Goal: Transaction & Acquisition: Purchase product/service

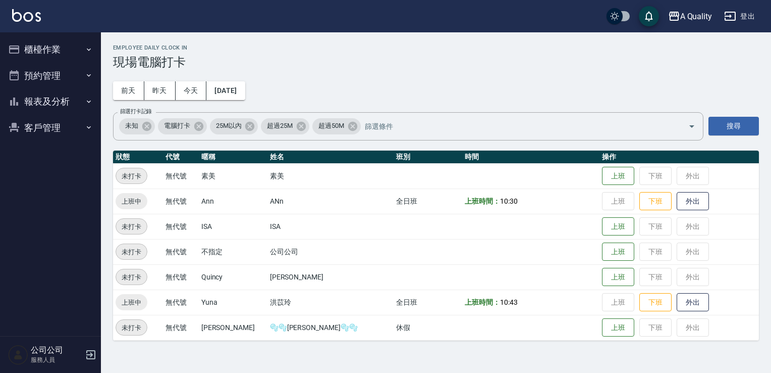
click at [53, 82] on button "預約管理" at bounding box center [50, 76] width 93 height 26
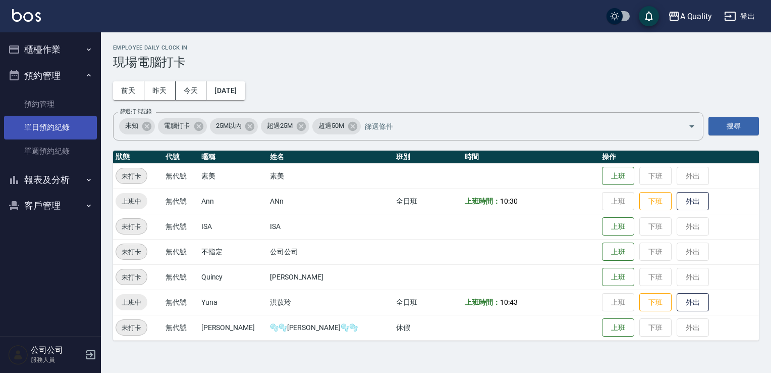
click at [57, 124] on link "單日預約紀錄" at bounding box center [50, 127] width 93 height 23
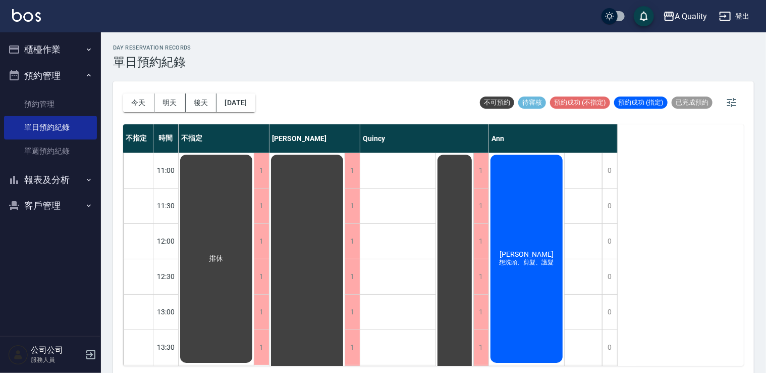
click at [518, 166] on div "陳郁涵 想洗頭、剪髮、護髮" at bounding box center [526, 258] width 75 height 211
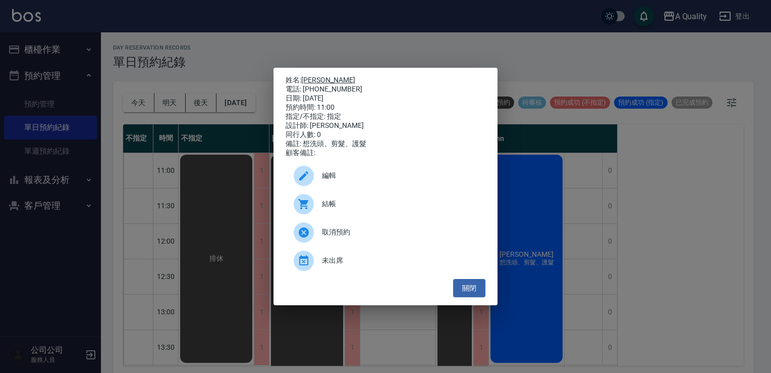
click at [322, 76] on link "[PERSON_NAME]" at bounding box center [328, 80] width 54 height 8
click at [469, 297] on button "關閉" at bounding box center [469, 288] width 32 height 19
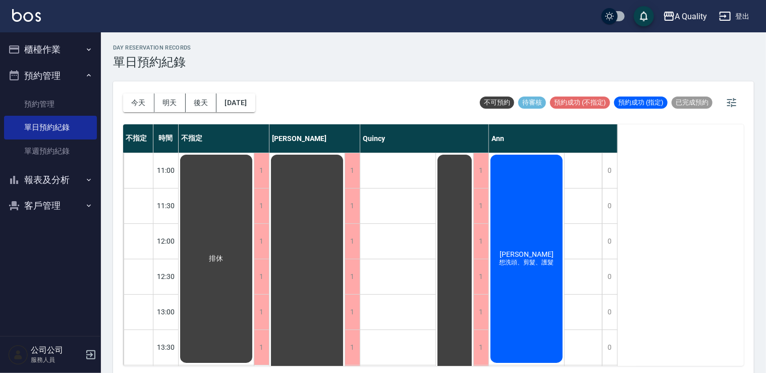
click at [557, 194] on div "陳郁涵 想洗頭、剪髮、護髮" at bounding box center [526, 258] width 75 height 211
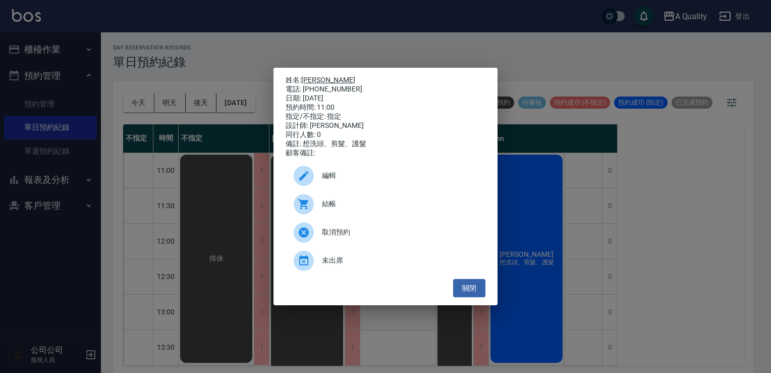
click at [313, 76] on link "[PERSON_NAME]" at bounding box center [328, 80] width 54 height 8
click at [459, 286] on button "關閉" at bounding box center [469, 288] width 32 height 19
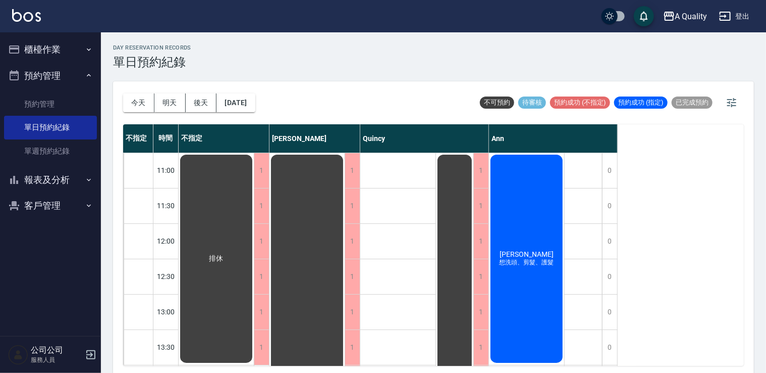
click at [525, 276] on div "陳郁涵 想洗頭、剪髮、護髮" at bounding box center [526, 258] width 75 height 211
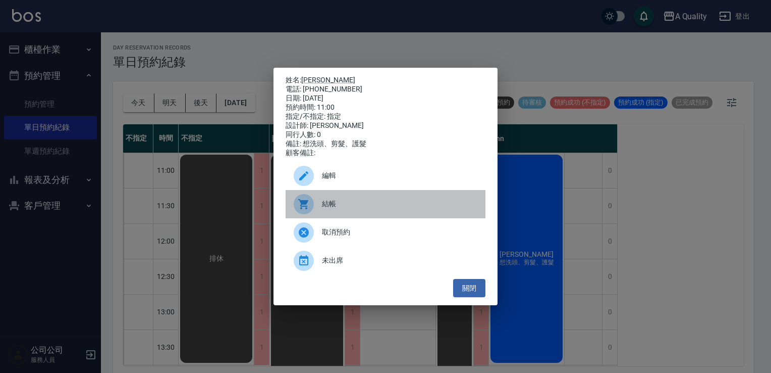
click at [352, 207] on span "結帳" at bounding box center [399, 203] width 155 height 11
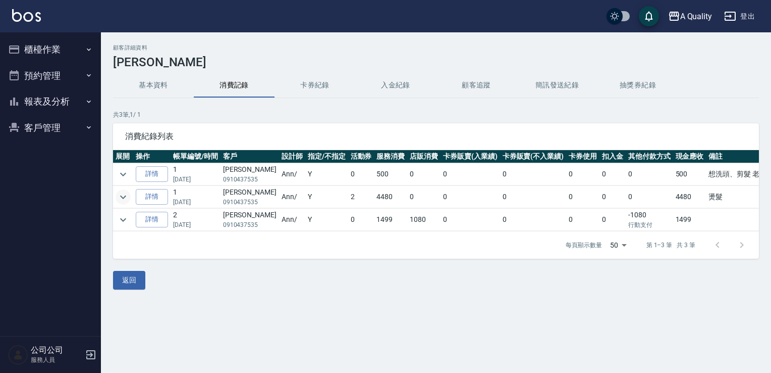
click at [126, 194] on icon "expand row" at bounding box center [123, 197] width 12 height 12
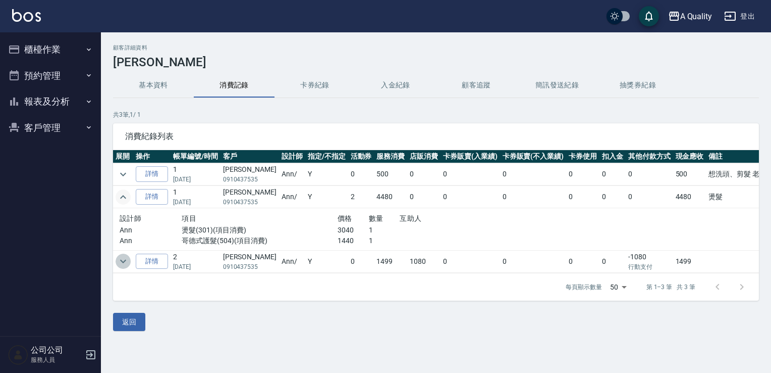
click at [127, 260] on icon "expand row" at bounding box center [123, 261] width 12 height 12
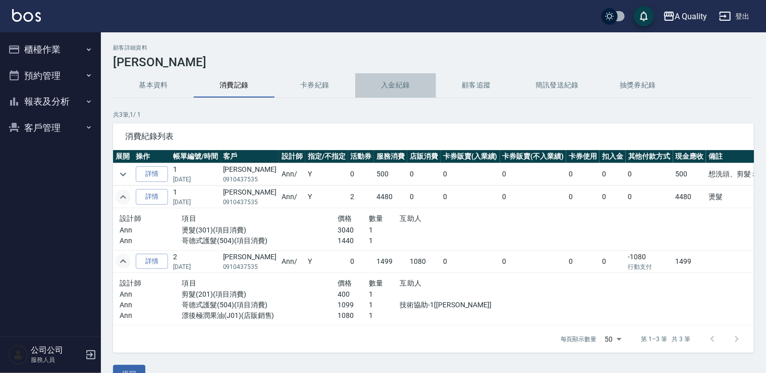
click at [412, 79] on button "入金紀錄" at bounding box center [395, 85] width 81 height 24
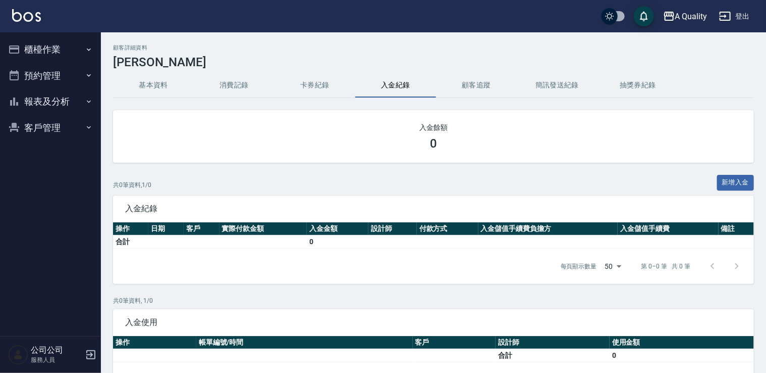
click at [309, 83] on button "卡券紀錄" at bounding box center [315, 85] width 81 height 24
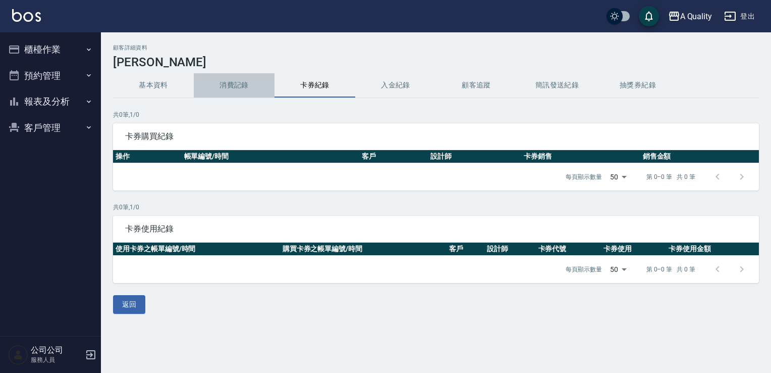
click at [246, 82] on button "消費記錄" at bounding box center [234, 85] width 81 height 24
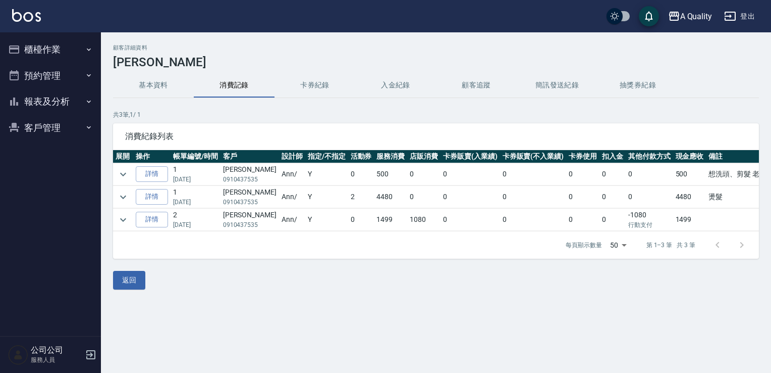
click at [147, 86] on button "基本資料" at bounding box center [153, 85] width 81 height 24
click at [130, 217] on button "expand row" at bounding box center [123, 219] width 15 height 15
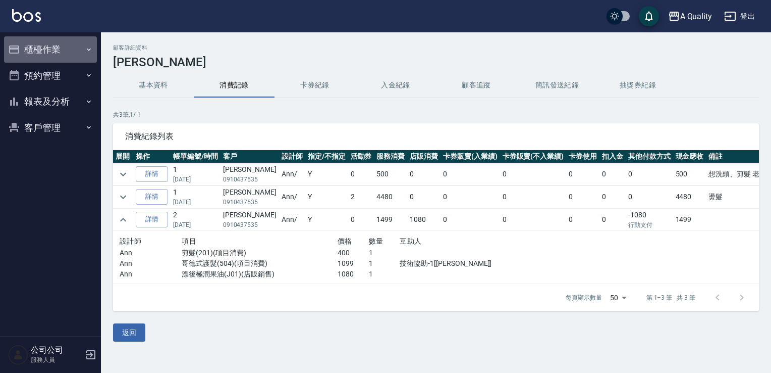
click at [40, 47] on button "櫃檯作業" at bounding box center [50, 49] width 93 height 26
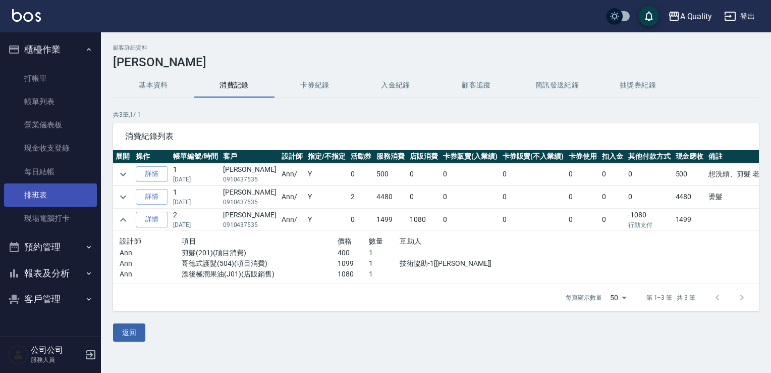
click at [52, 189] on link "排班表" at bounding box center [50, 194] width 93 height 23
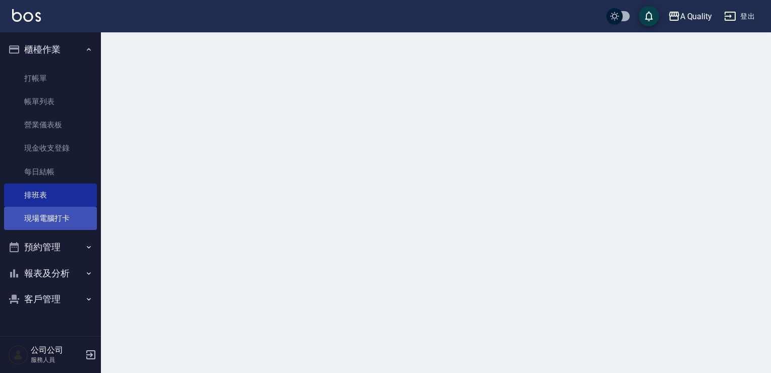
click at [48, 220] on link "現場電腦打卡" at bounding box center [50, 217] width 93 height 23
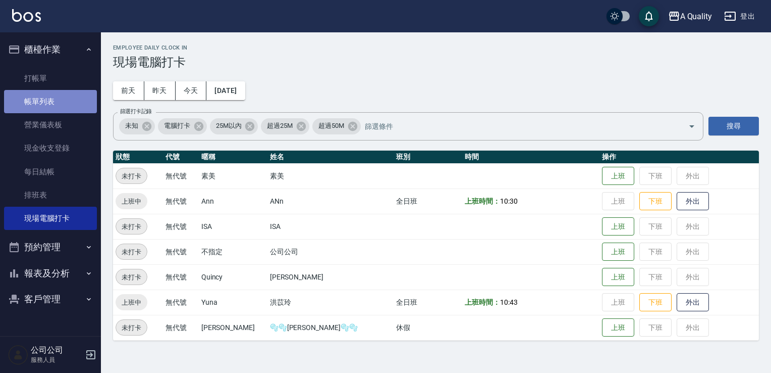
click at [57, 98] on link "帳單列表" at bounding box center [50, 101] width 93 height 23
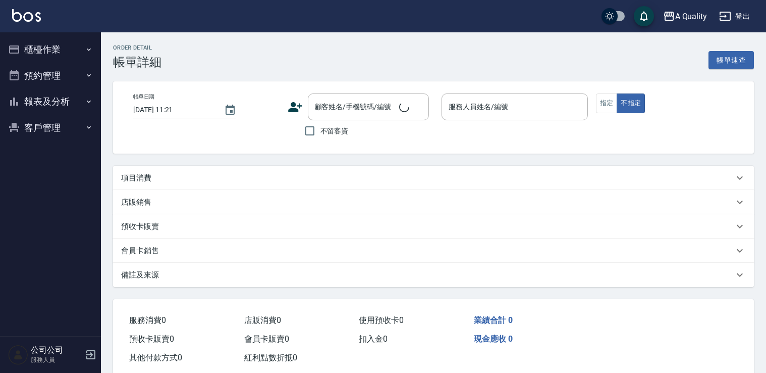
type input "[DATE] 11:00"
type input "Ann(無代號)"
type input "想洗頭、剪髮、護髮"
click at [167, 183] on div "項目消費" at bounding box center [433, 178] width 641 height 24
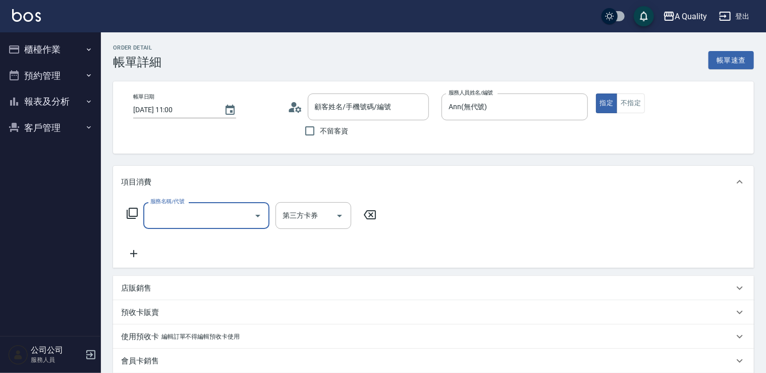
scroll to position [4, 0]
type input "[PERSON_NAME]/0910437535/null"
drag, startPoint x: 148, startPoint y: 173, endPoint x: 151, endPoint y: 177, distance: 5.8
click at [148, 173] on div "項目消費" at bounding box center [433, 182] width 641 height 32
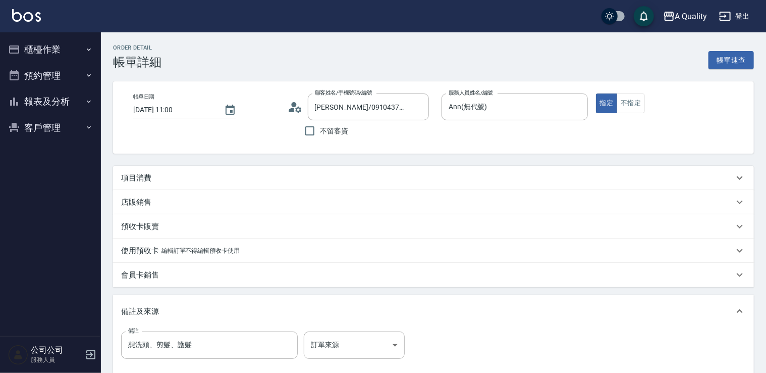
scroll to position [0, 0]
click at [155, 182] on div "項目消費" at bounding box center [427, 178] width 613 height 11
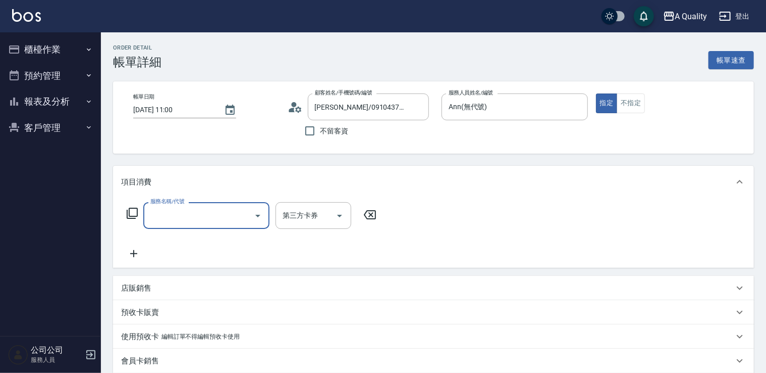
click at [218, 216] on input "服務名稱/代號" at bounding box center [199, 215] width 102 height 18
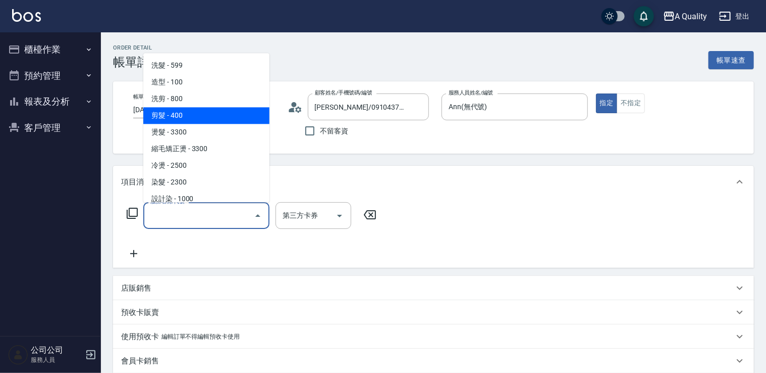
click at [194, 111] on span "剪髮 - 400" at bounding box center [206, 115] width 126 height 17
type input "剪髮(201)"
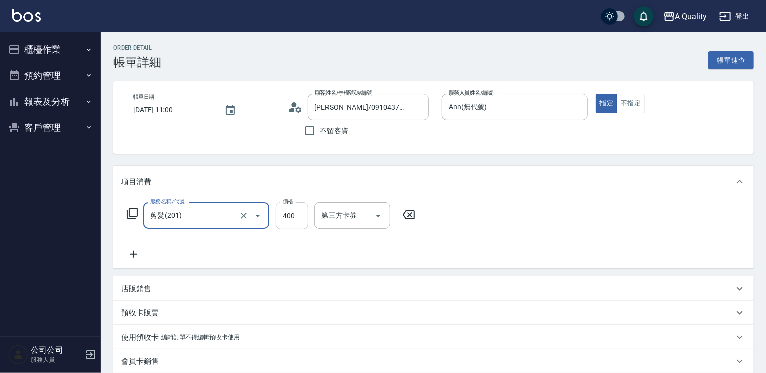
click at [285, 223] on input "400" at bounding box center [292, 215] width 33 height 27
type input "500"
click at [142, 257] on icon at bounding box center [133, 254] width 25 height 12
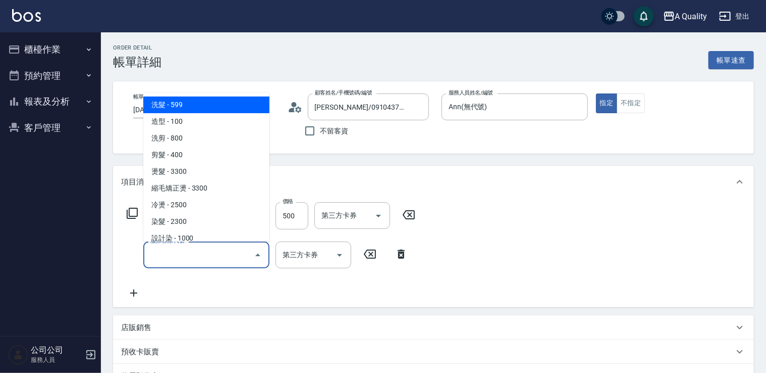
click at [166, 256] on input "服務名稱/代號" at bounding box center [199, 255] width 102 height 18
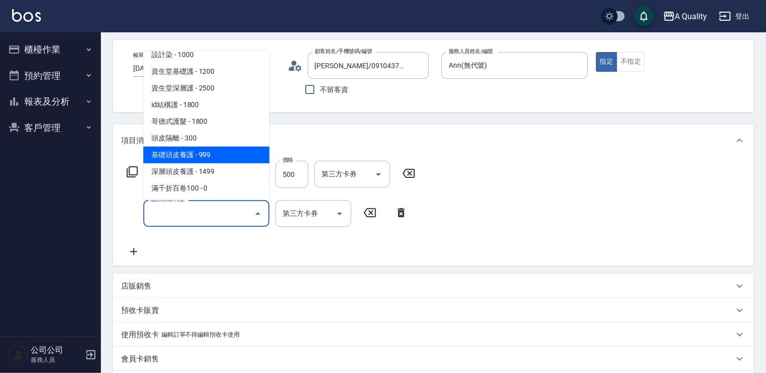
scroll to position [101, 0]
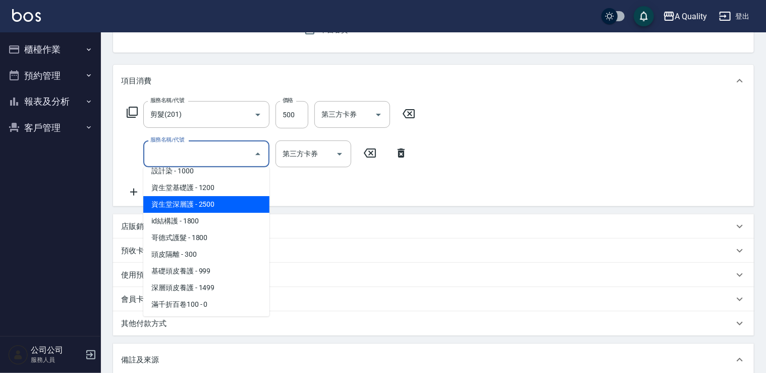
click at [211, 205] on span "資生堂深層護 - 2500" at bounding box center [206, 204] width 126 height 17
type input "資生堂深層護(502)"
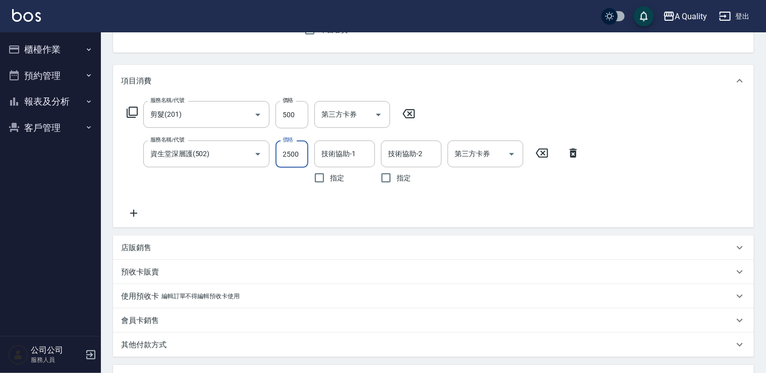
click at [291, 161] on input "2500" at bounding box center [292, 153] width 33 height 27
type input "3000"
click at [344, 146] on div "技術協助-1 技術協助-1" at bounding box center [345, 153] width 61 height 27
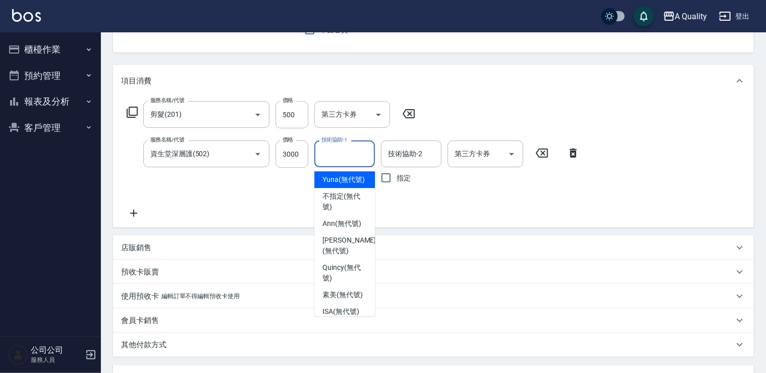
click at [341, 185] on span "Yuna (無代號)" at bounding box center [344, 179] width 42 height 11
type input "Yuna(無代號)"
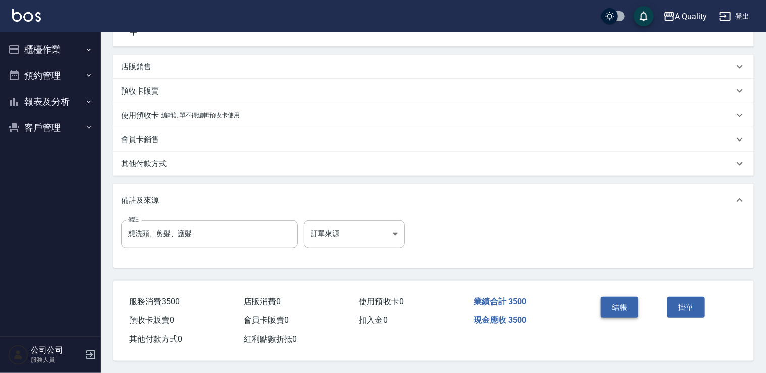
scroll to position [285, 0]
click at [616, 300] on button "結帳" at bounding box center [620, 306] width 38 height 21
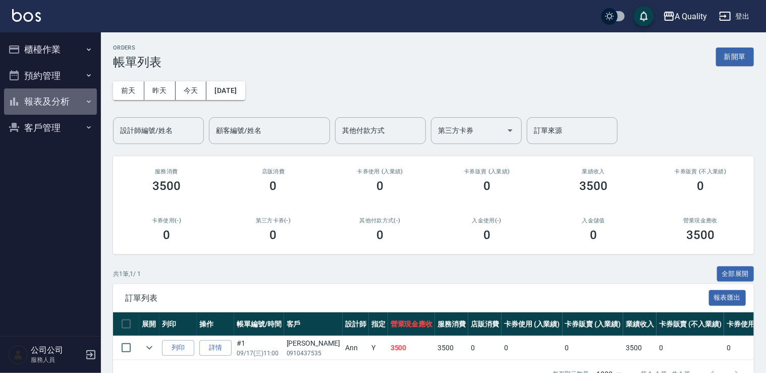
click at [56, 88] on button "報表及分析" at bounding box center [50, 101] width 93 height 26
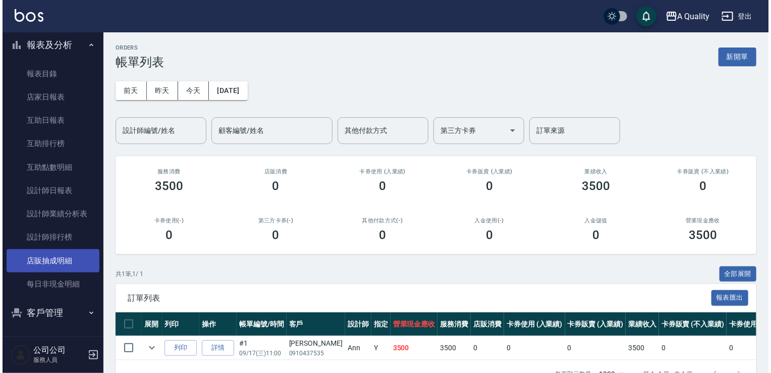
scroll to position [58, 0]
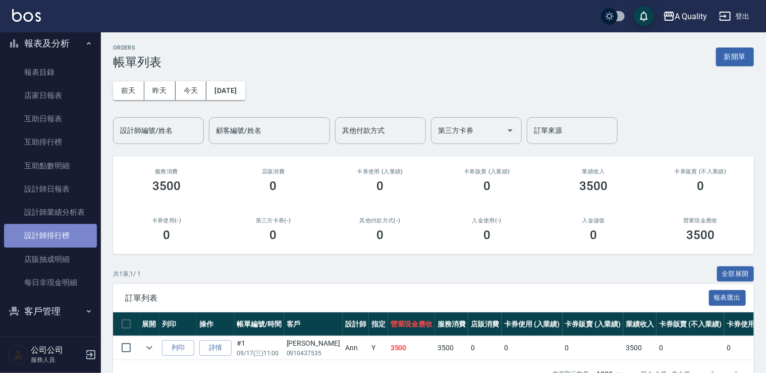
drag, startPoint x: 63, startPoint y: 245, endPoint x: 63, endPoint y: 228, distance: 17.7
click at [63, 244] on link "設計師排行榜" at bounding box center [50, 235] width 93 height 23
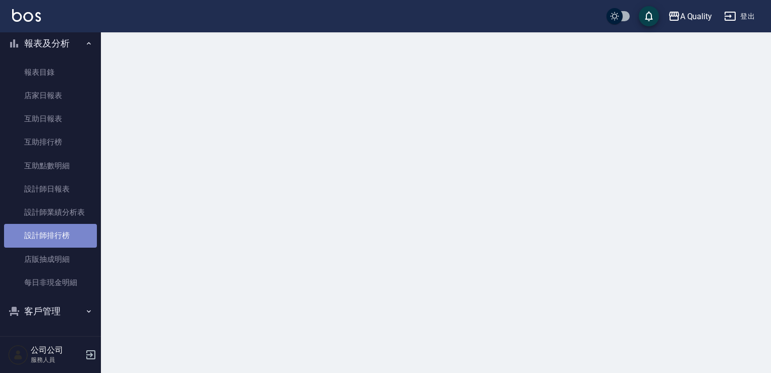
click at [63, 228] on link "設計師排行榜" at bounding box center [50, 235] width 93 height 23
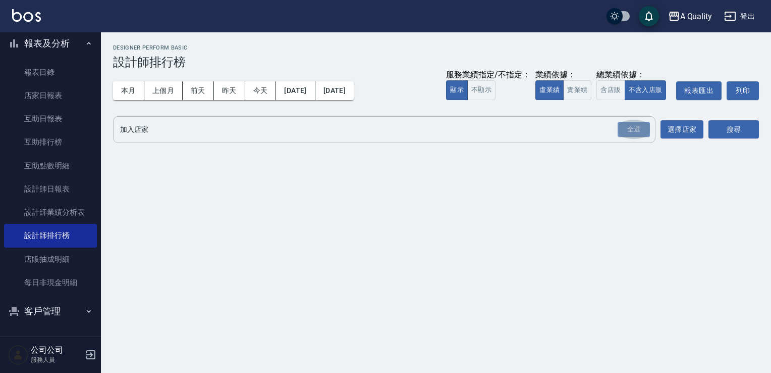
drag, startPoint x: 642, startPoint y: 125, endPoint x: 655, endPoint y: 128, distance: 13.5
click at [642, 125] on div "全選" at bounding box center [634, 130] width 32 height 16
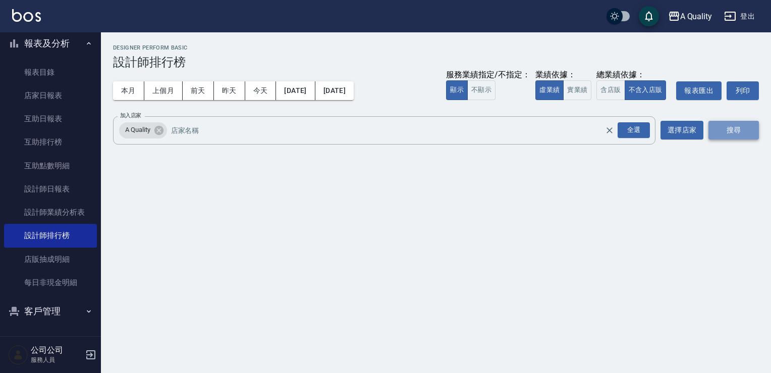
click at [744, 127] on button "搜尋" at bounding box center [734, 130] width 50 height 19
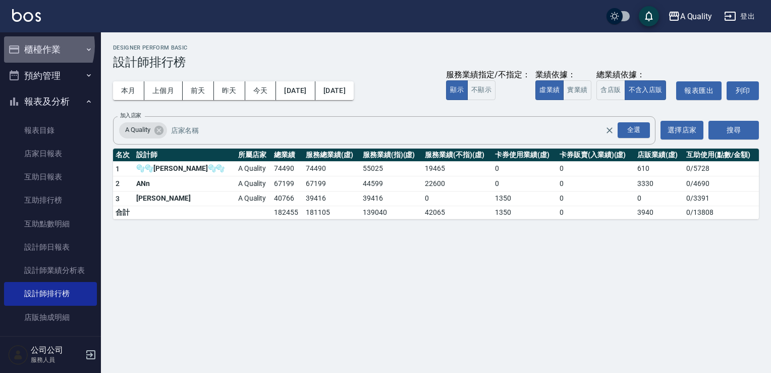
click at [33, 46] on button "櫃檯作業" at bounding box center [50, 49] width 93 height 26
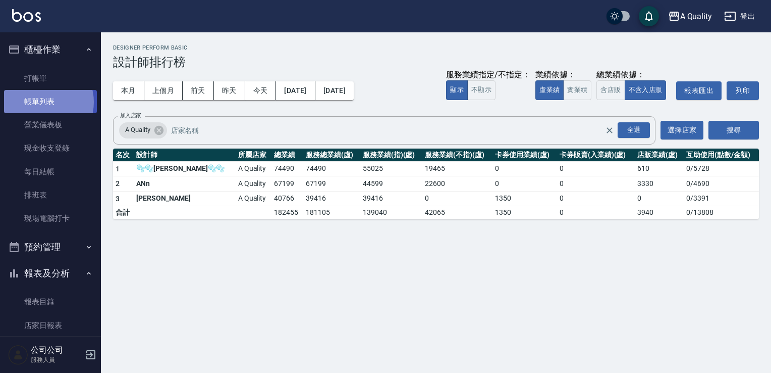
click at [40, 102] on link "帳單列表" at bounding box center [50, 101] width 93 height 23
